Goal: Task Accomplishment & Management: Use online tool/utility

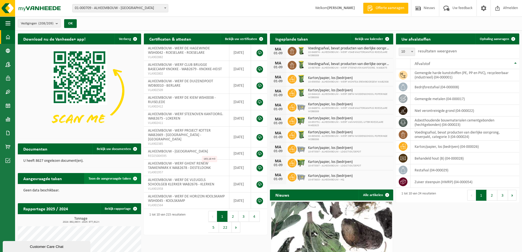
click at [135, 178] on span at bounding box center [135, 178] width 11 height 11
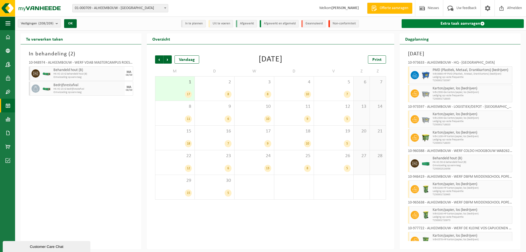
click at [481, 22] on span at bounding box center [482, 23] width 4 height 4
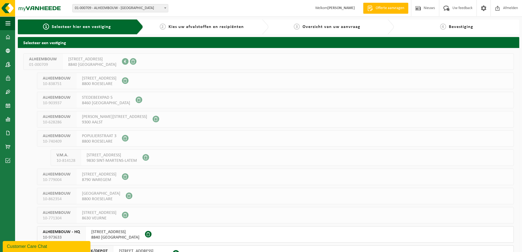
scroll to position [110, 0]
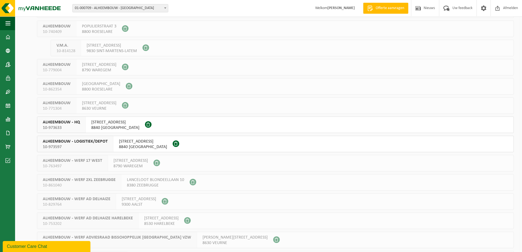
click at [160, 142] on span "ROESELARESTRAAT 205" at bounding box center [143, 141] width 48 height 5
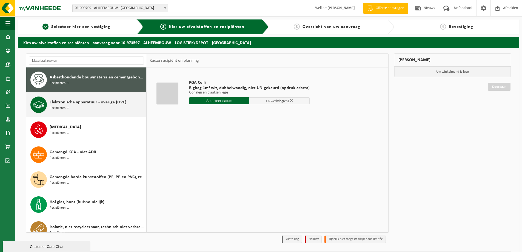
click at [91, 99] on span "Elektronische apparatuur - overige (OVE)" at bounding box center [88, 102] width 77 height 7
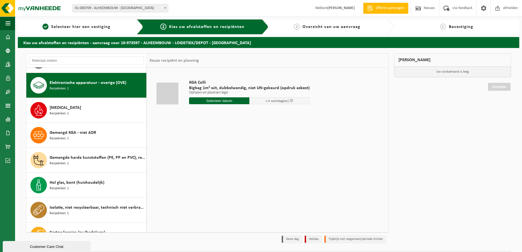
scroll to position [25, 0]
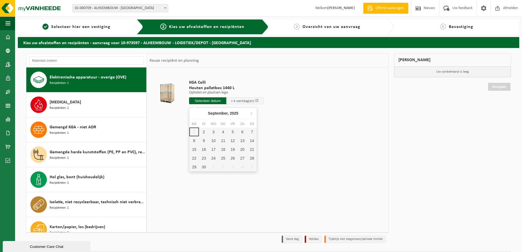
click at [213, 101] on input "text" at bounding box center [207, 100] width 37 height 7
click at [204, 133] on div "2" at bounding box center [204, 131] width 10 height 9
type input "Van 2025-09-02"
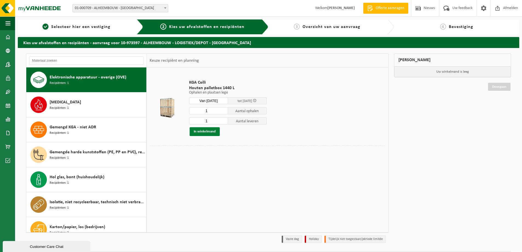
click at [207, 132] on button "In winkelmand" at bounding box center [205, 131] width 30 height 9
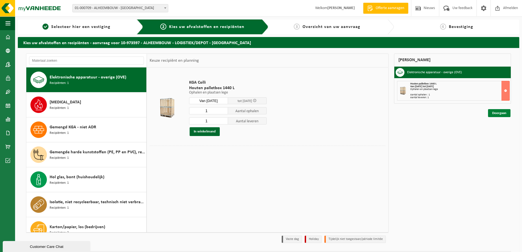
click at [495, 113] on link "Doorgaan" at bounding box center [499, 113] width 22 height 8
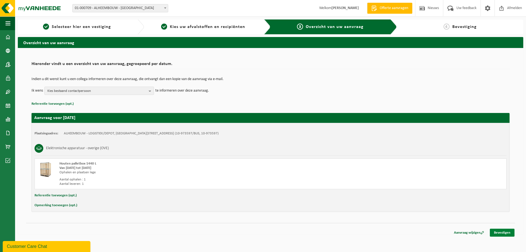
click at [497, 233] on link "Bevestigen" at bounding box center [502, 232] width 25 height 8
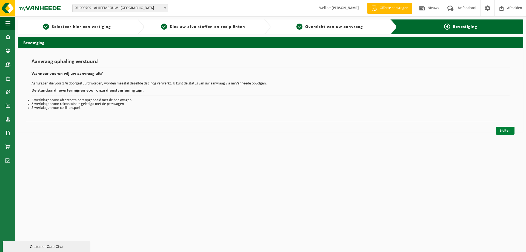
click at [504, 129] on link "Sluiten" at bounding box center [505, 131] width 19 height 8
